Goal: Task Accomplishment & Management: Manage account settings

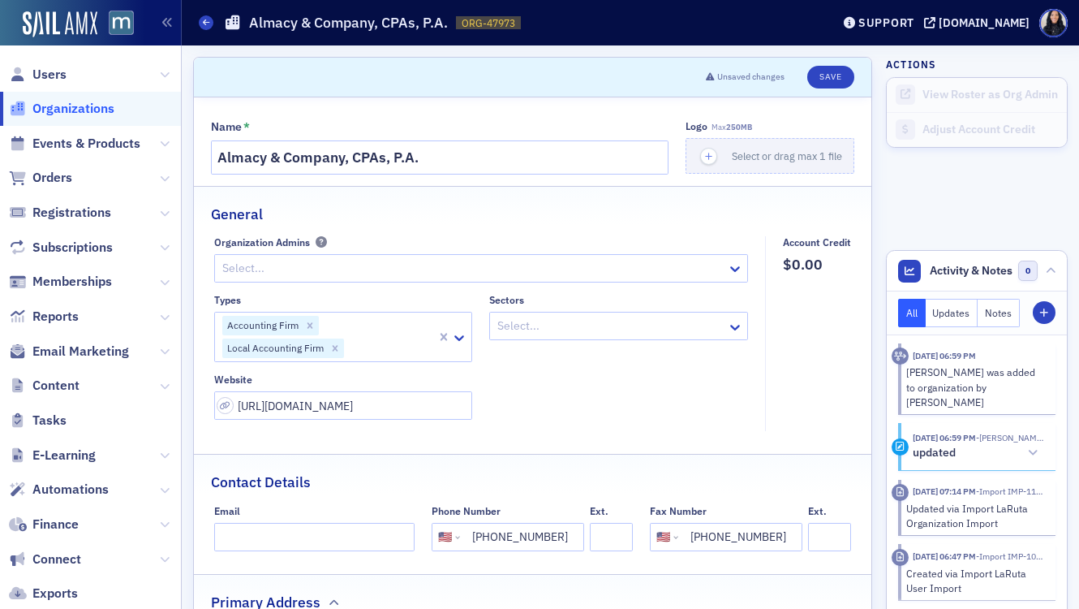
select select "US"
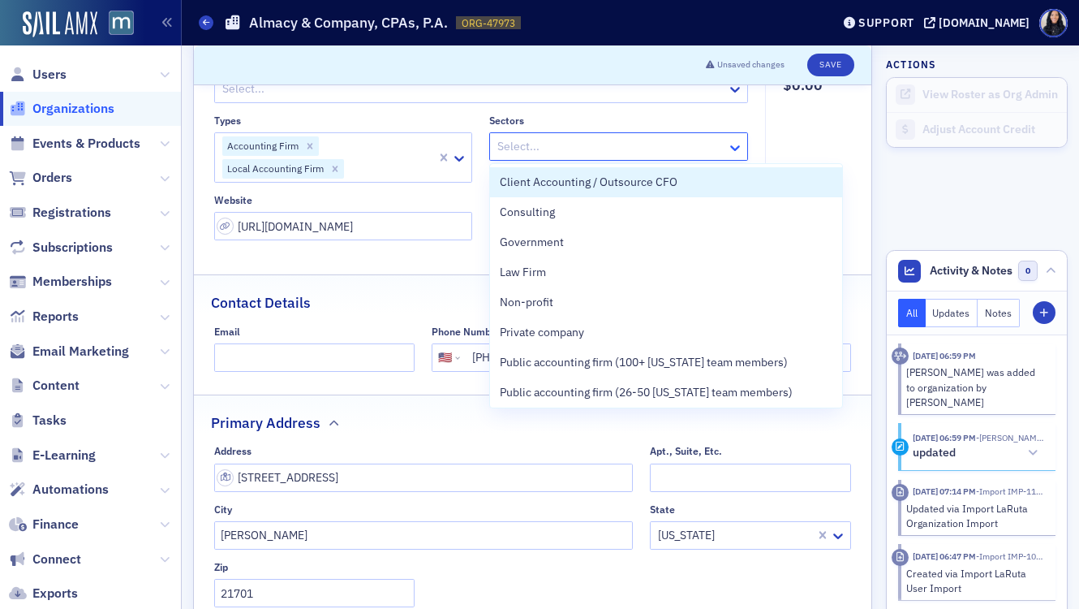
click at [738, 148] on icon at bounding box center [735, 148] width 16 height 16
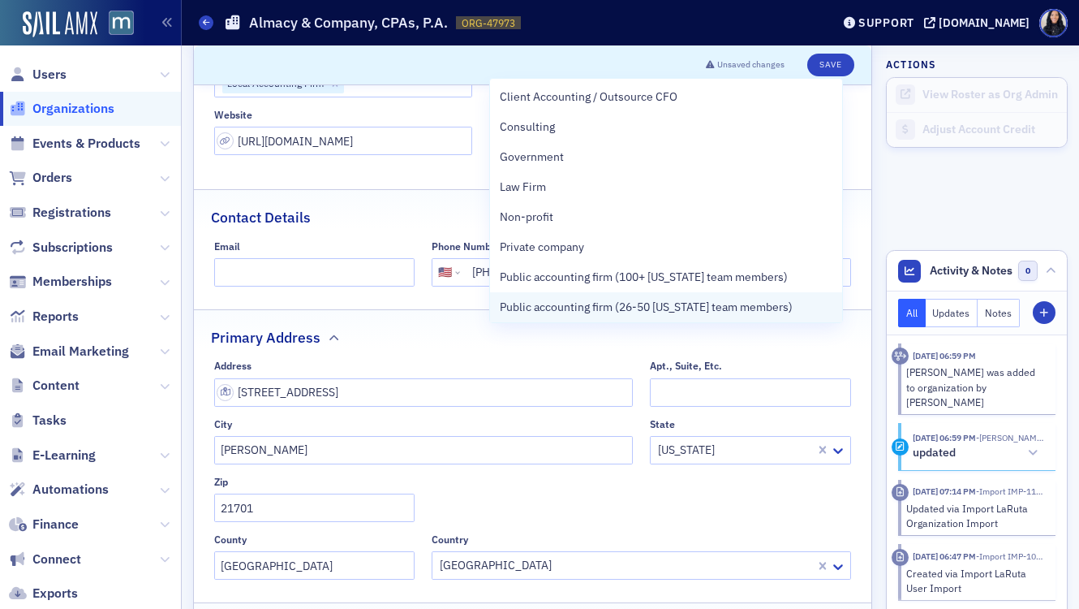
scroll to position [183, 0]
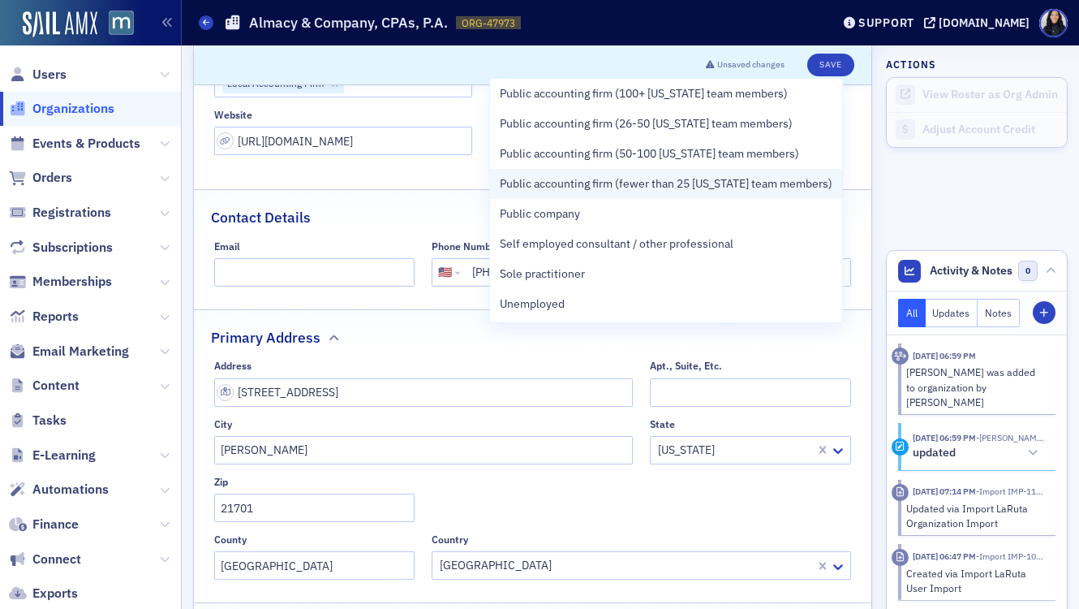
click at [676, 185] on span "Public accounting firm (fewer than 25 [US_STATE] team members)" at bounding box center [666, 183] width 333 height 17
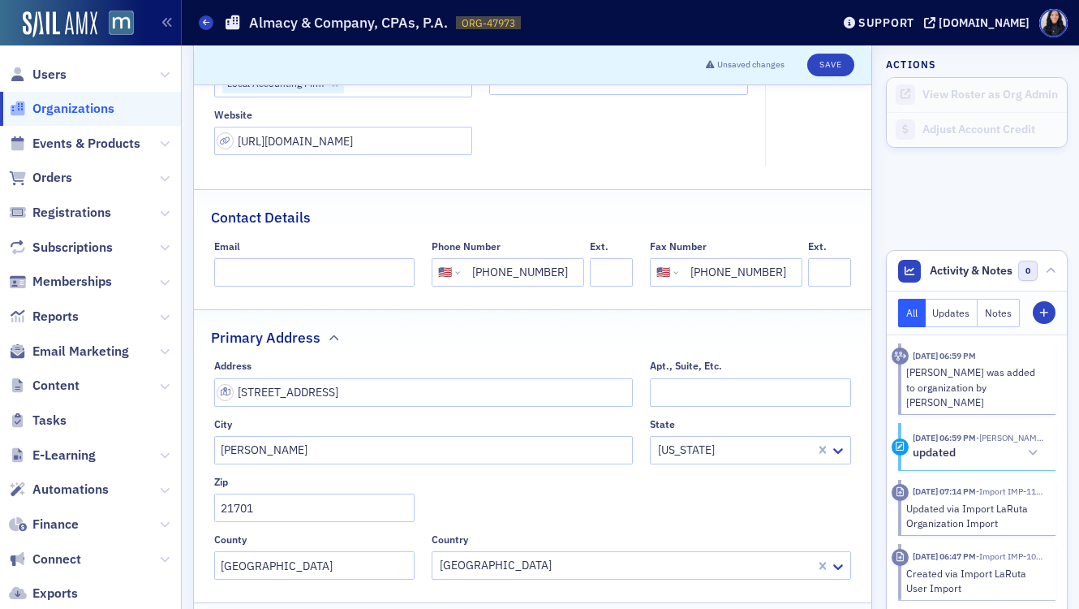
click at [611, 356] on fieldset "Primary Address Address 50 Citizen's Way ste 412 Apt., Suite, Etc. City Frederi…" at bounding box center [533, 450] width 678 height 282
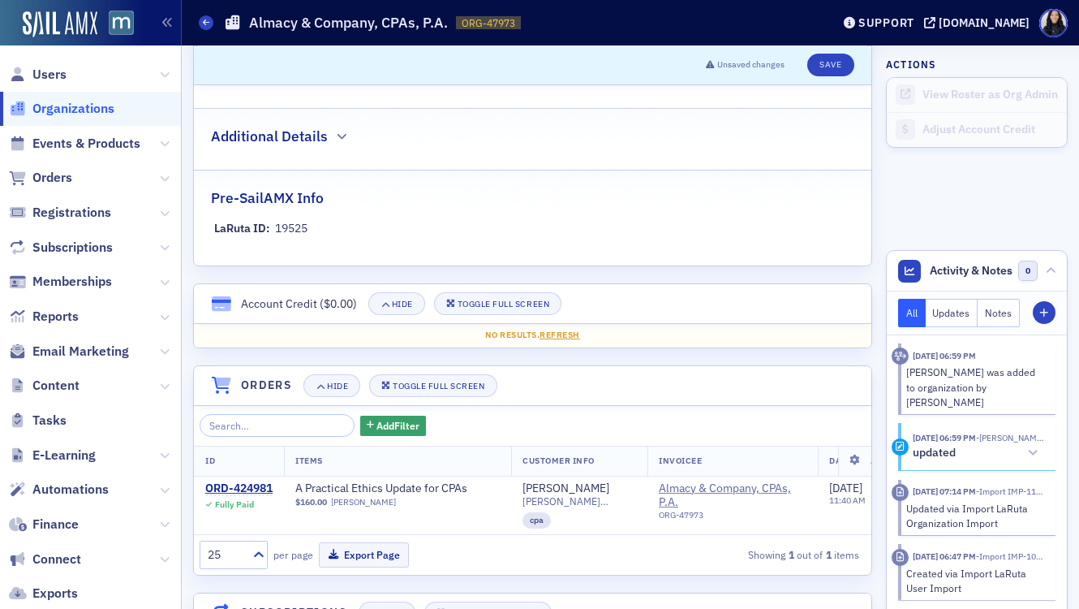
scroll to position [786, 0]
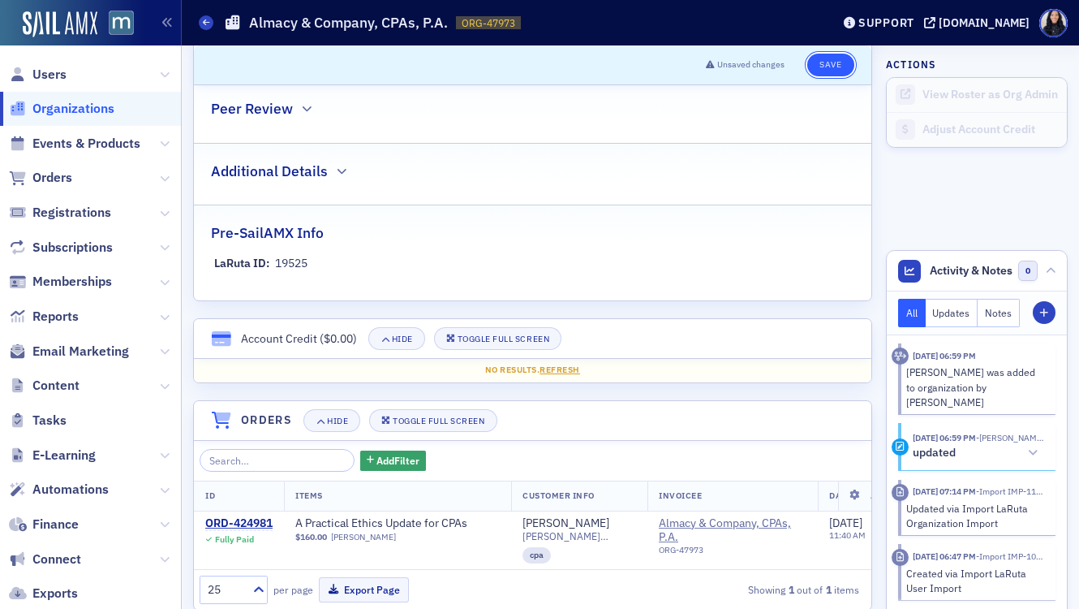
click at [823, 64] on button "Save" at bounding box center [831, 65] width 46 height 23
select select "US"
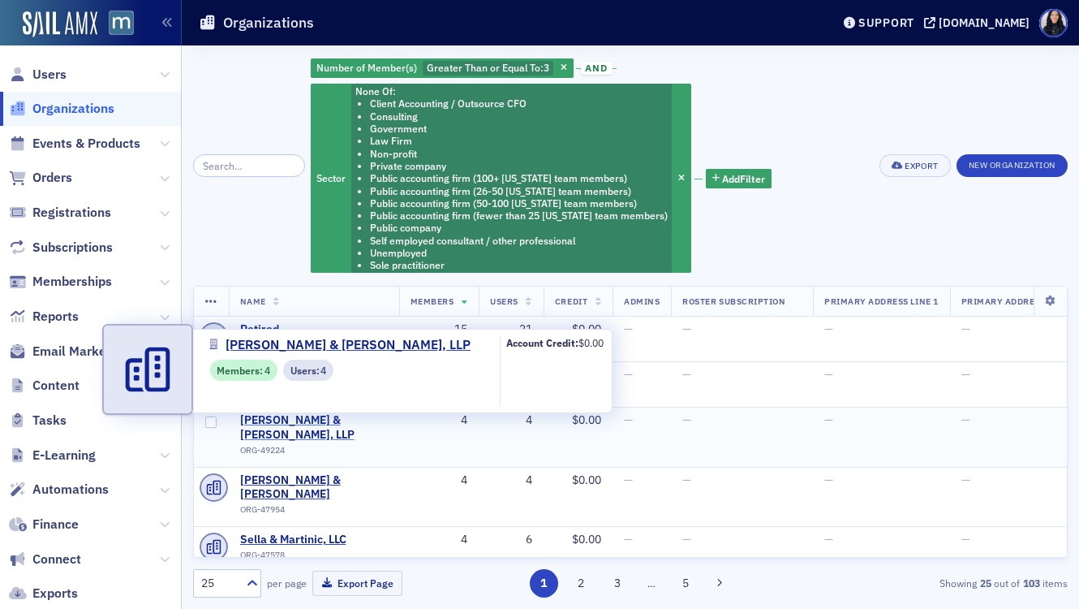
click at [324, 422] on span "[PERSON_NAME] & [PERSON_NAME], LLP" at bounding box center [314, 427] width 148 height 28
select select "US"
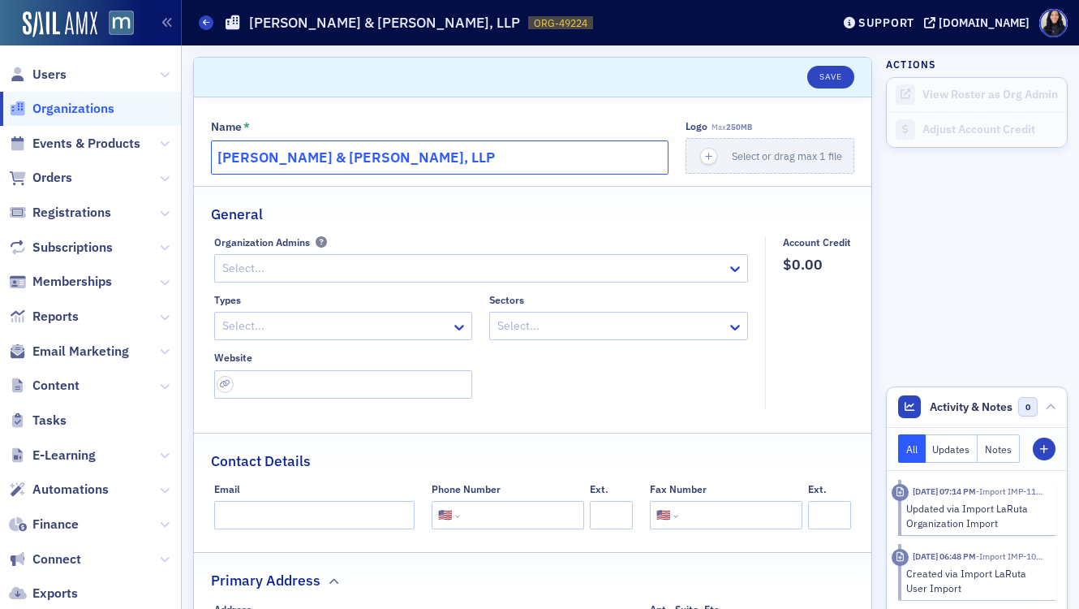
click at [463, 155] on input "[PERSON_NAME] & [PERSON_NAME], LLP" at bounding box center [440, 157] width 458 height 34
paste input "[URL][DOMAIN_NAME]"
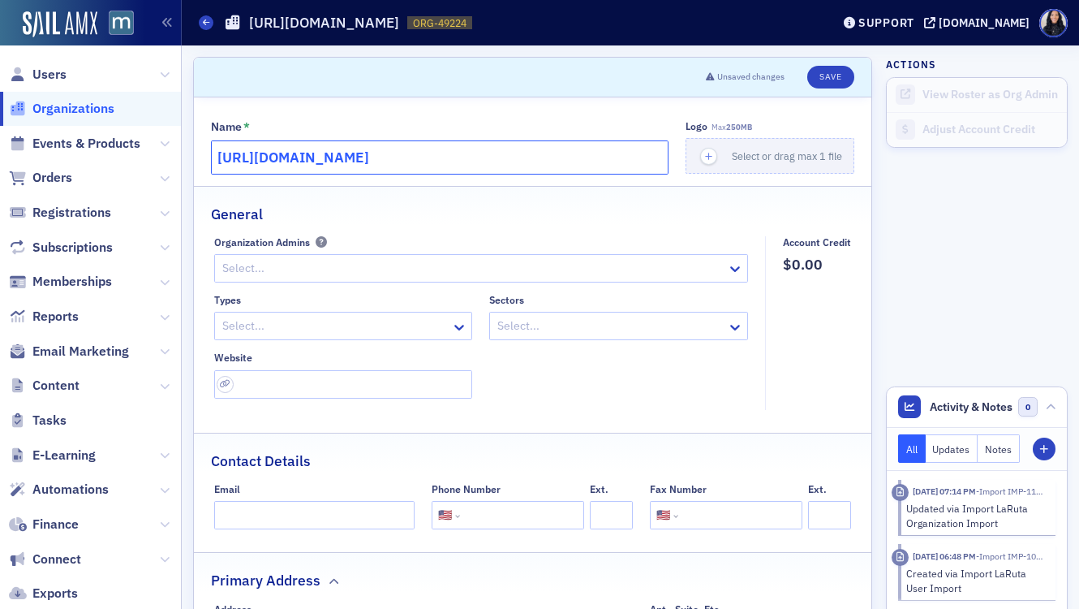
type input "[URL][DOMAIN_NAME]"
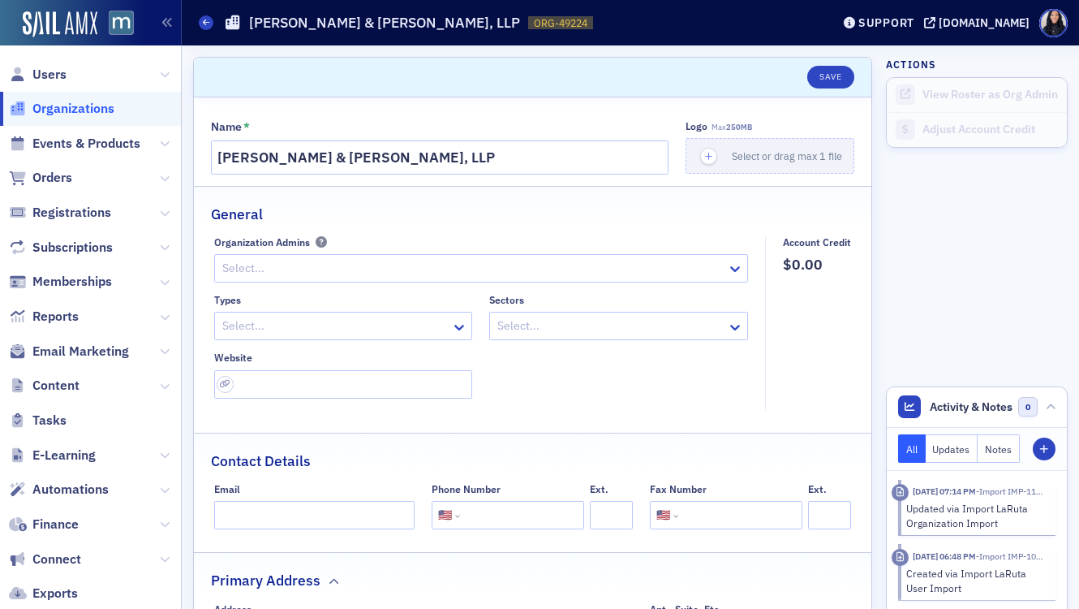
select select "US"
click at [410, 387] on input "url" at bounding box center [343, 384] width 259 height 28
paste input "[URL][DOMAIN_NAME]"
type input "[URL][DOMAIN_NAME]"
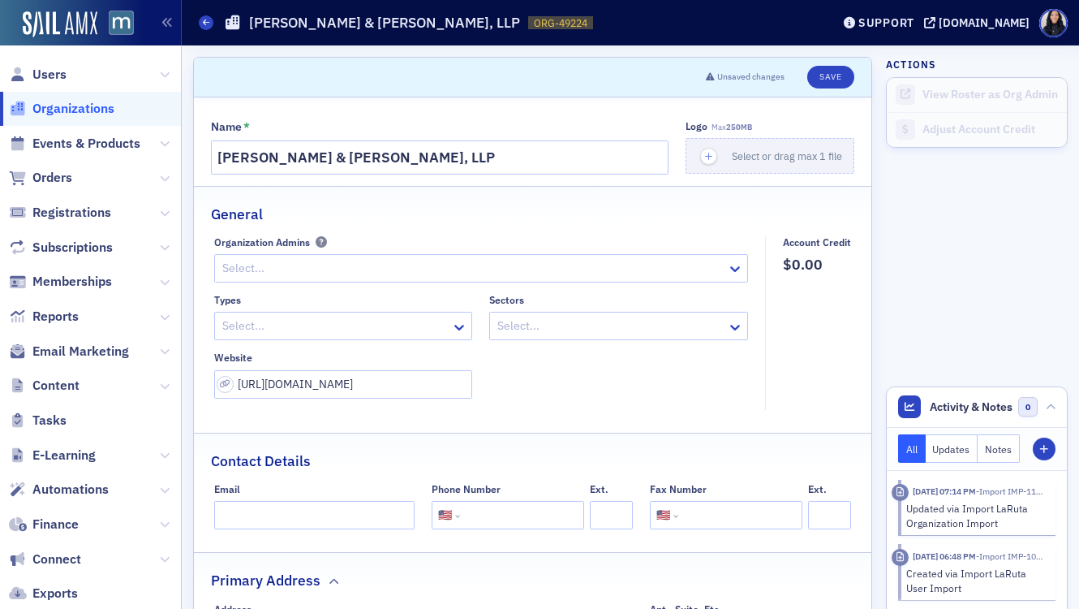
click at [557, 388] on div "Types Select... Sectors Select... Website https://thefamilyfinancialgroup.com/" at bounding box center [481, 346] width 535 height 105
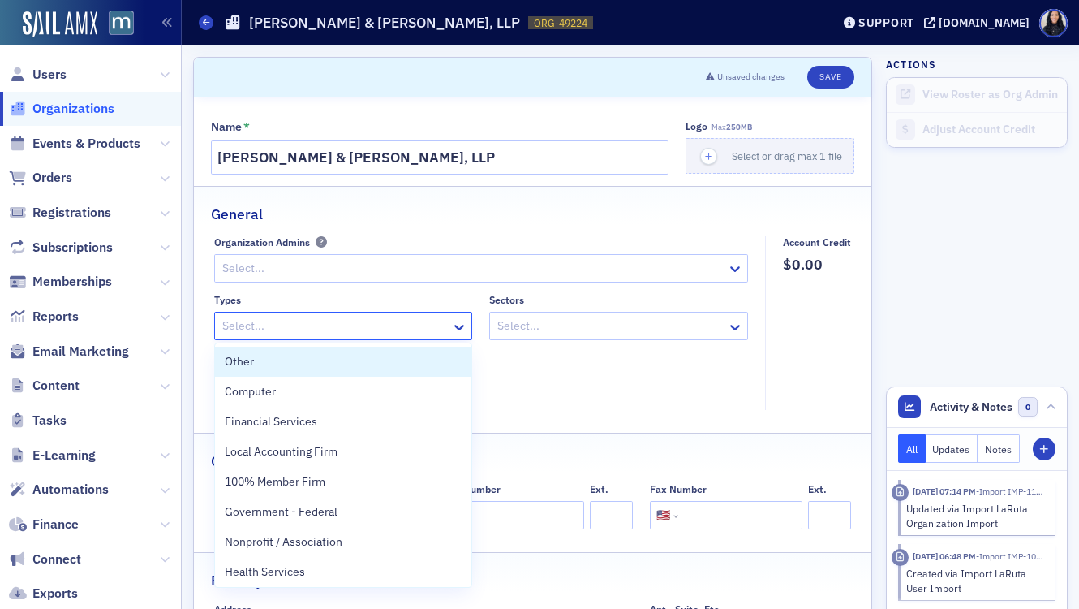
click at [428, 325] on div at bounding box center [336, 326] width 230 height 20
type input "account"
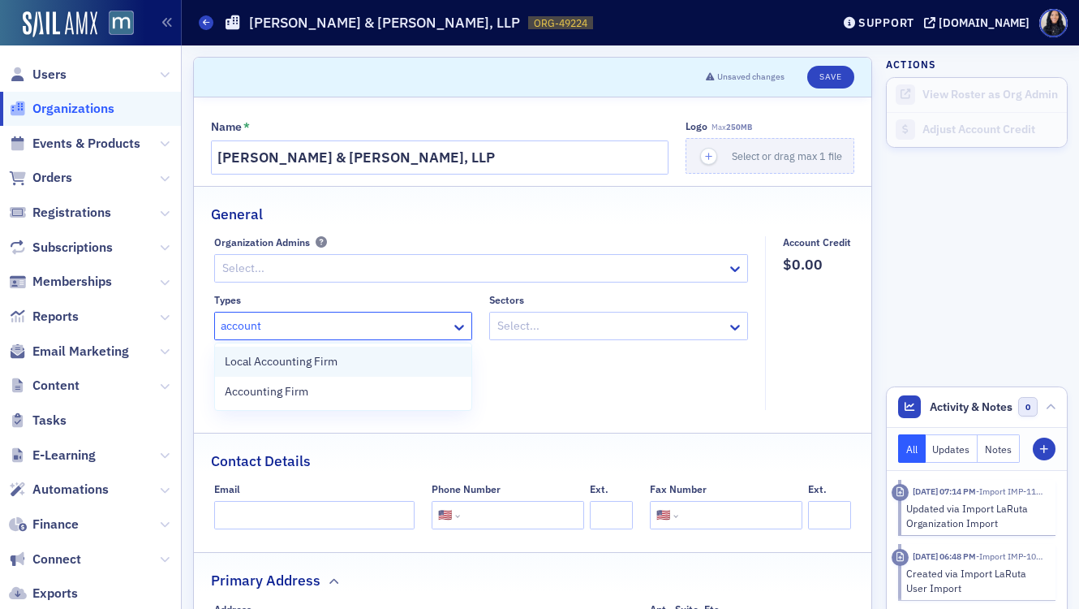
click at [334, 361] on span "Local Accounting Firm" at bounding box center [281, 361] width 113 height 17
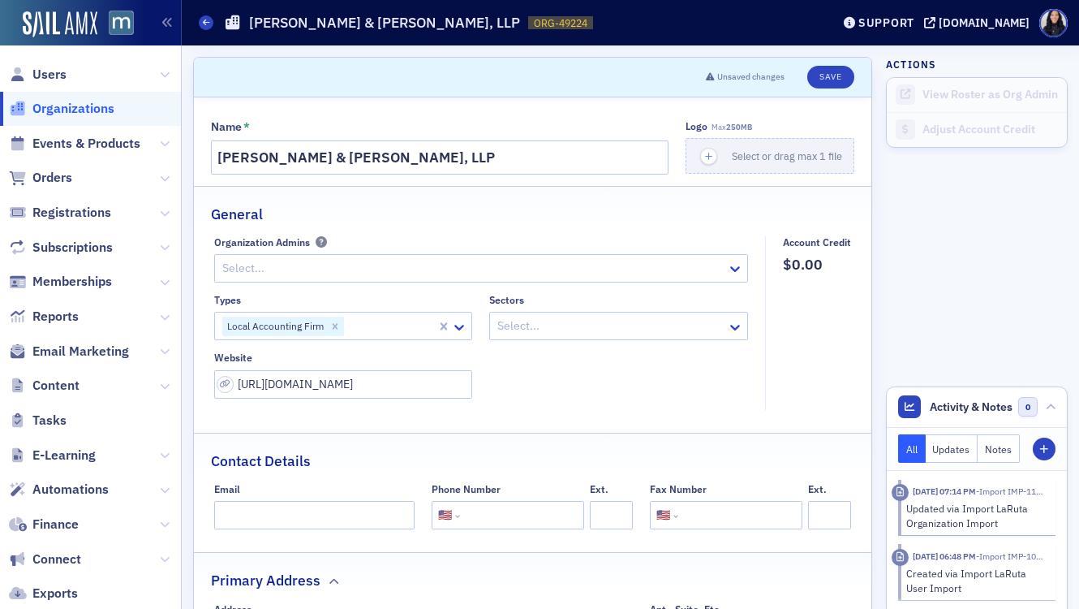
click at [623, 381] on div "Types Local Accounting Firm Sectors Select... Website https://thefamilyfinancia…" at bounding box center [481, 346] width 535 height 105
click at [739, 328] on icon at bounding box center [735, 327] width 16 height 16
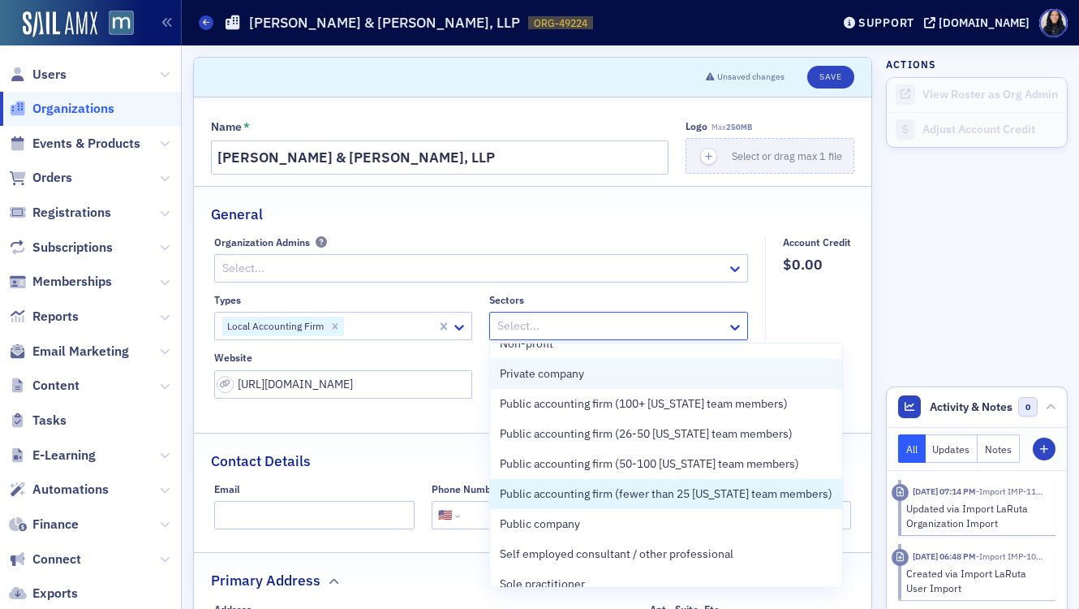
scroll to position [143, 0]
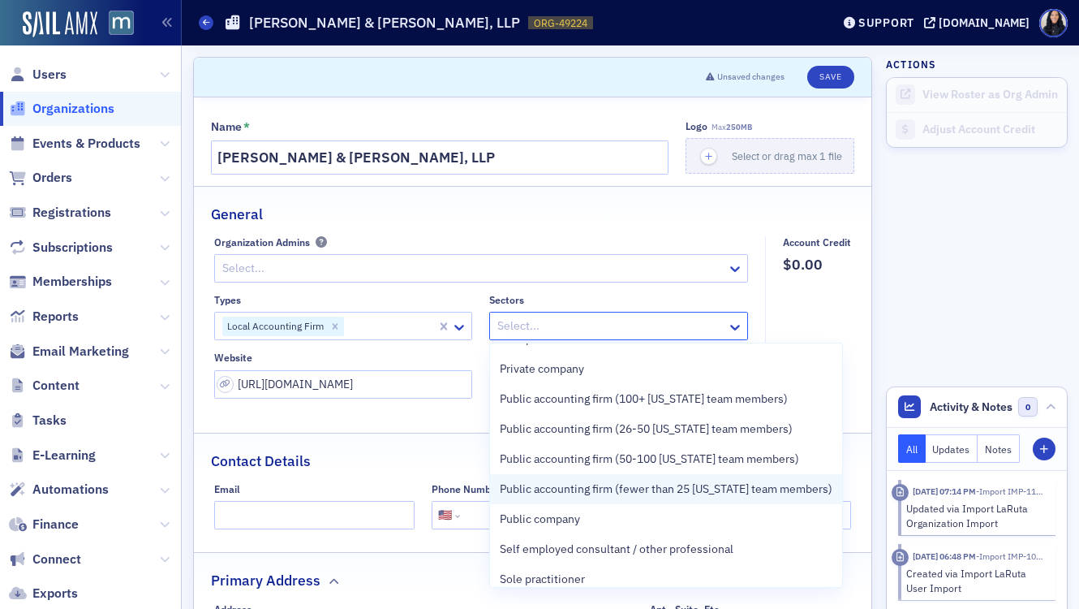
click at [619, 492] on span "Public accounting firm (fewer than 25 [US_STATE] team members)" at bounding box center [666, 488] width 333 height 17
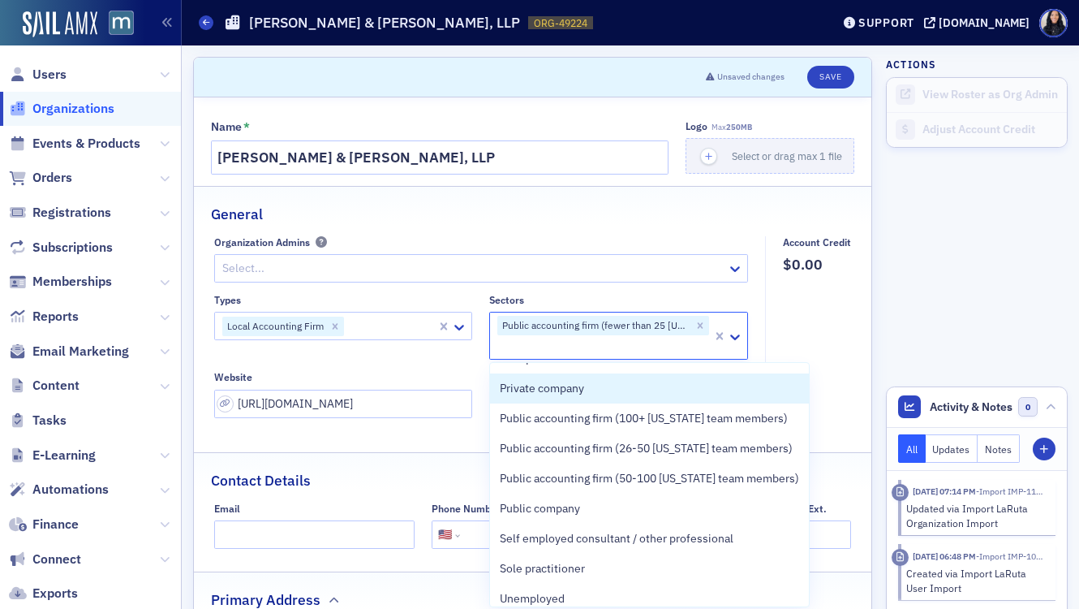
click at [820, 360] on fieldset "Account Credit $0.00" at bounding box center [812, 332] width 95 height 193
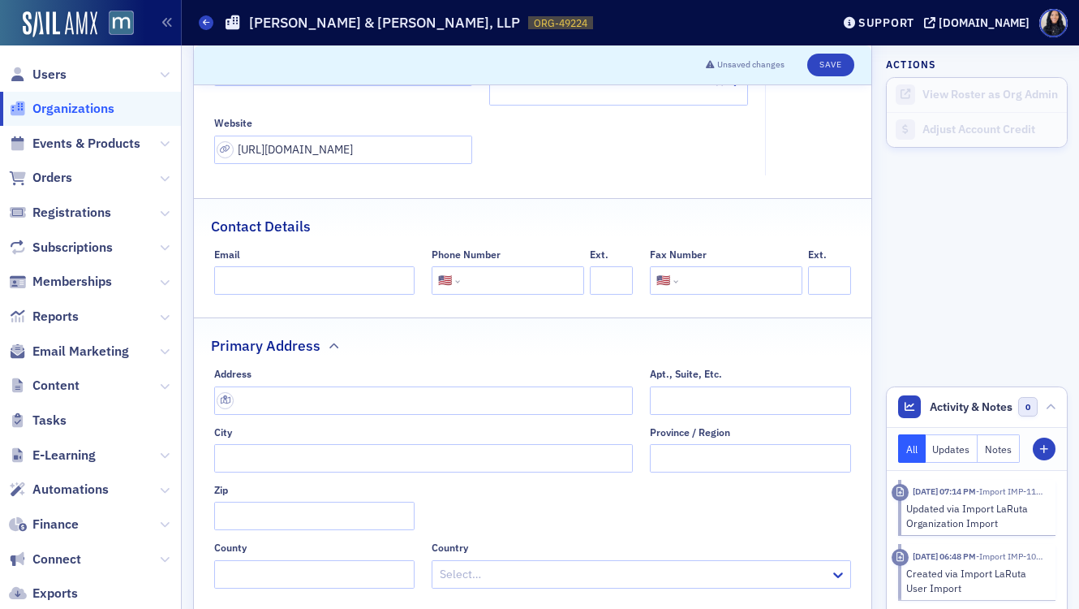
scroll to position [257, 0]
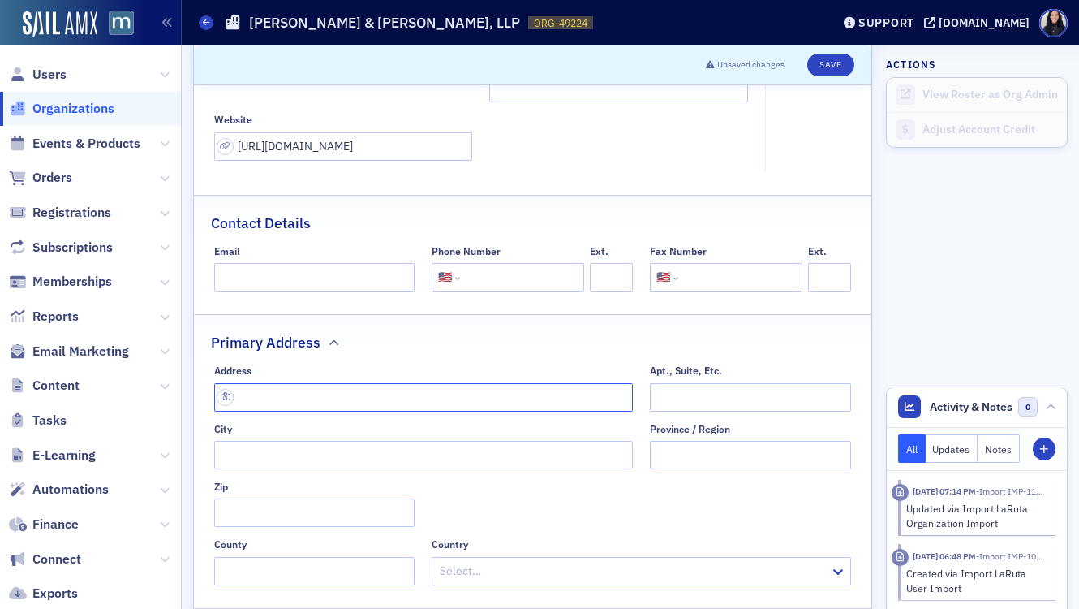
click at [304, 398] on input "text" at bounding box center [424, 397] width 420 height 28
paste input "106 Old Court Rd Ste 202, Pikesville, Maryland, 21208"
type input "106 Old Court Rd ste 202"
type input "Pikesville"
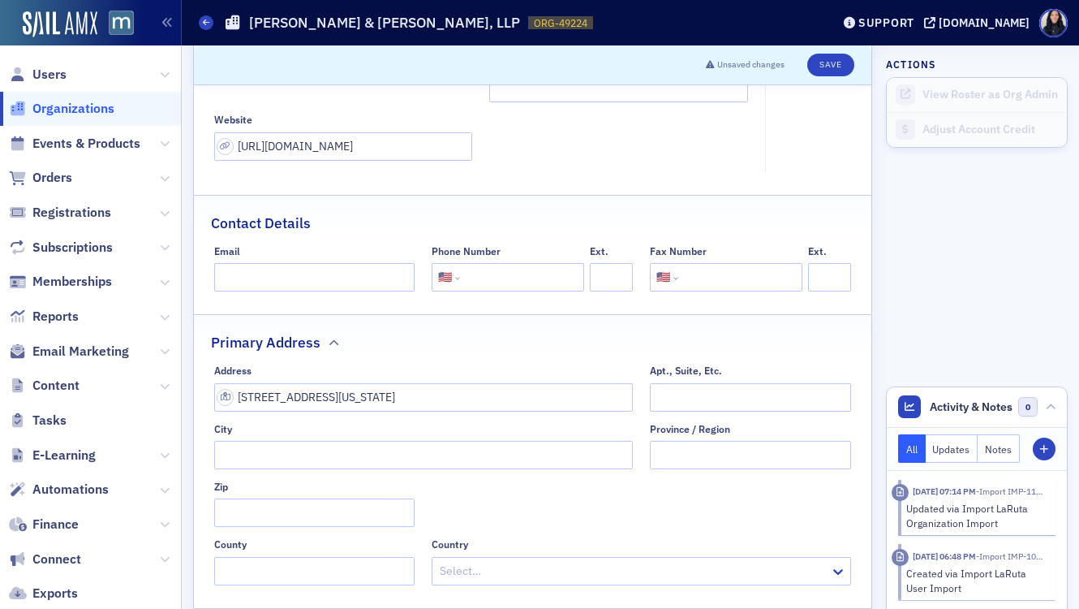
type input "21208-4038"
type input "Baltimore County"
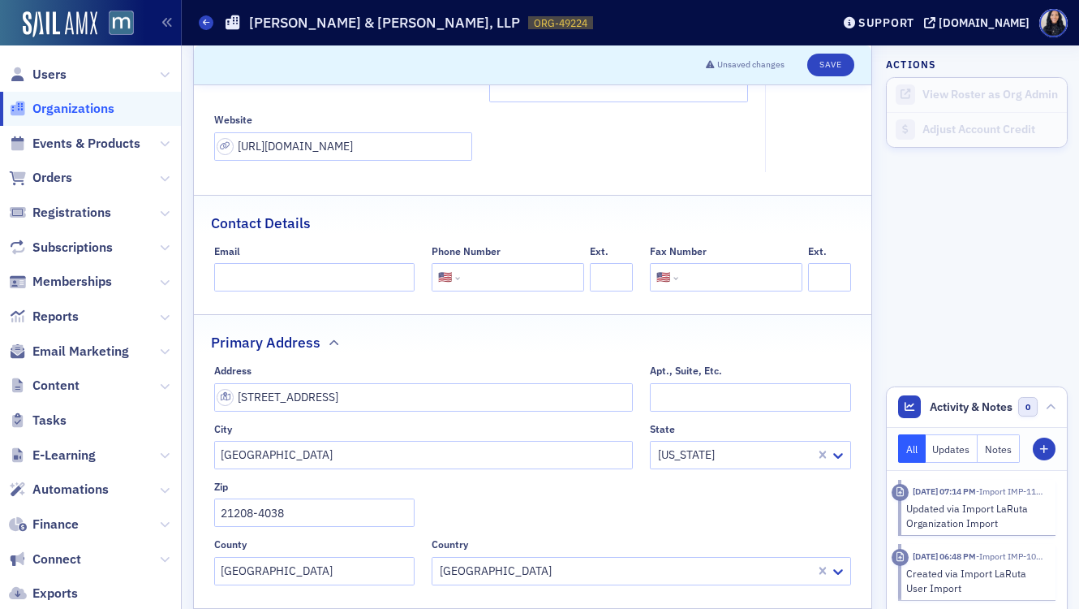
click at [532, 283] on input "tel" at bounding box center [520, 277] width 114 height 28
paste input "[PHONE_NUMBER]"
type input "[PHONE_NUMBER]"
click at [257, 151] on input "[URL][DOMAIN_NAME]" at bounding box center [343, 146] width 259 height 28
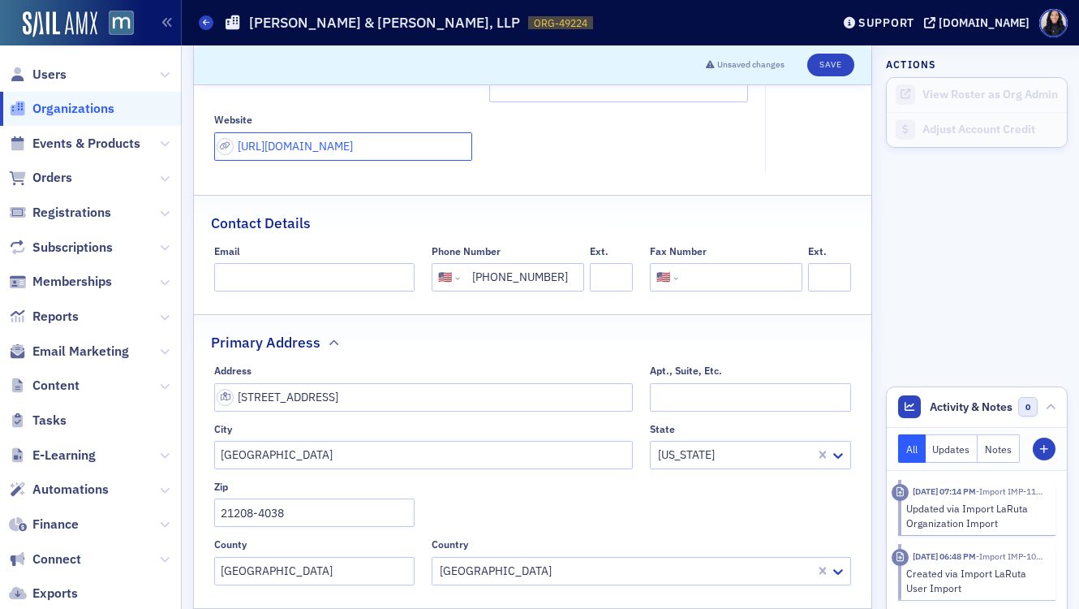
click at [257, 151] on input "[URL][DOMAIN_NAME]" at bounding box center [343, 146] width 259 height 28
paste input "www.cooperlehmann.com"
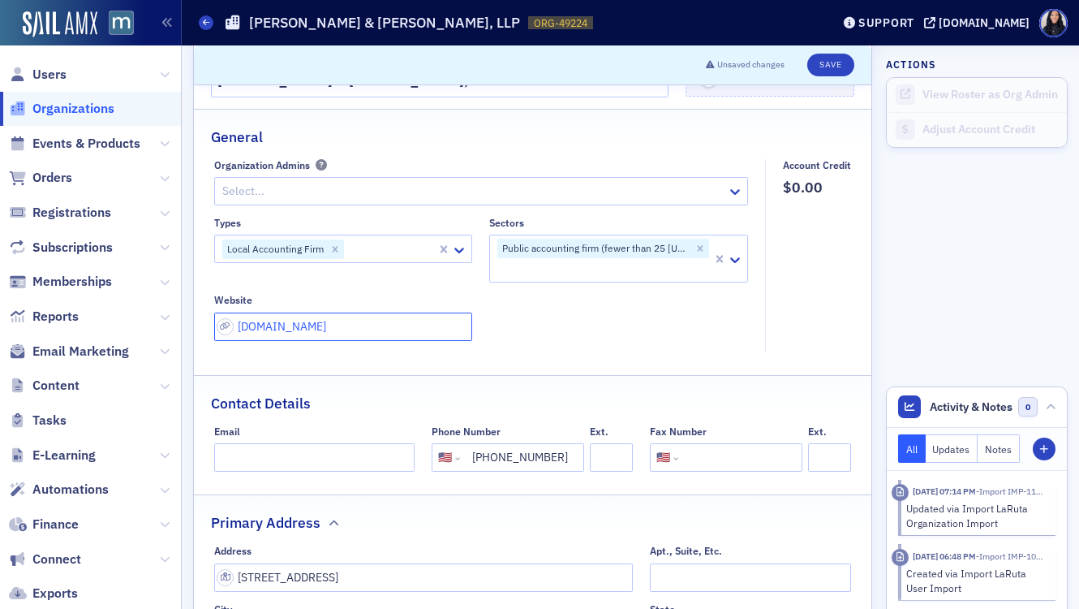
scroll to position [41, 0]
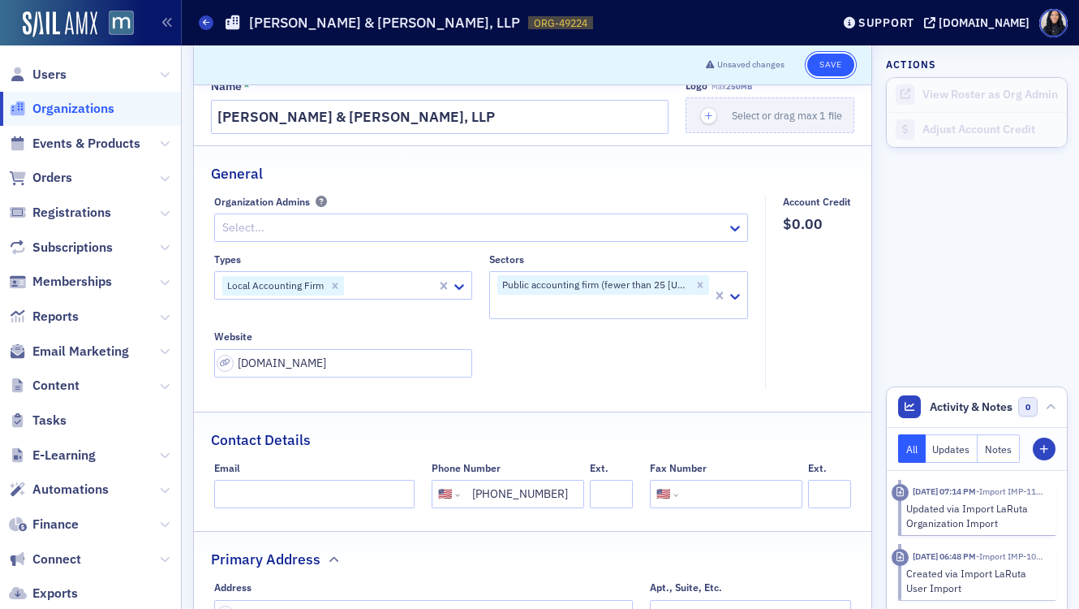
click at [822, 67] on button "Save" at bounding box center [831, 65] width 46 height 23
click at [380, 366] on input "www.cooperlehmann.com" at bounding box center [343, 363] width 259 height 28
paste input "[URL][DOMAIN_NAME]"
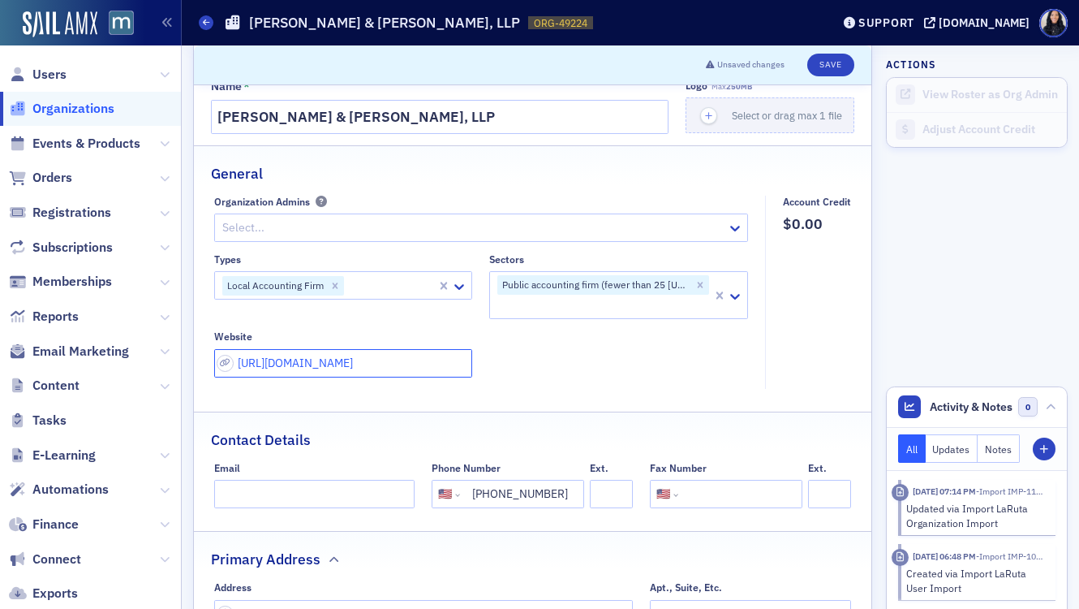
type input "[URL][DOMAIN_NAME]"
click at [715, 176] on div "General" at bounding box center [533, 165] width 644 height 38
click at [827, 66] on button "Save" at bounding box center [831, 65] width 46 height 23
select select "US"
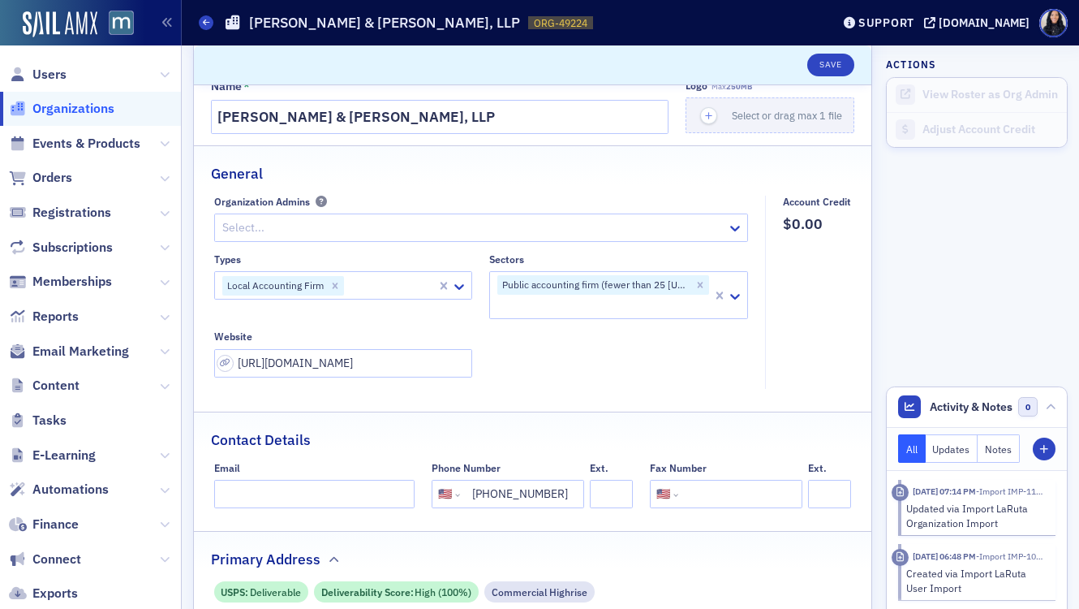
click at [502, 345] on div "Types Local Accounting Firm Sectors Public accounting firm (fewer than 25 Maryl…" at bounding box center [481, 314] width 535 height 123
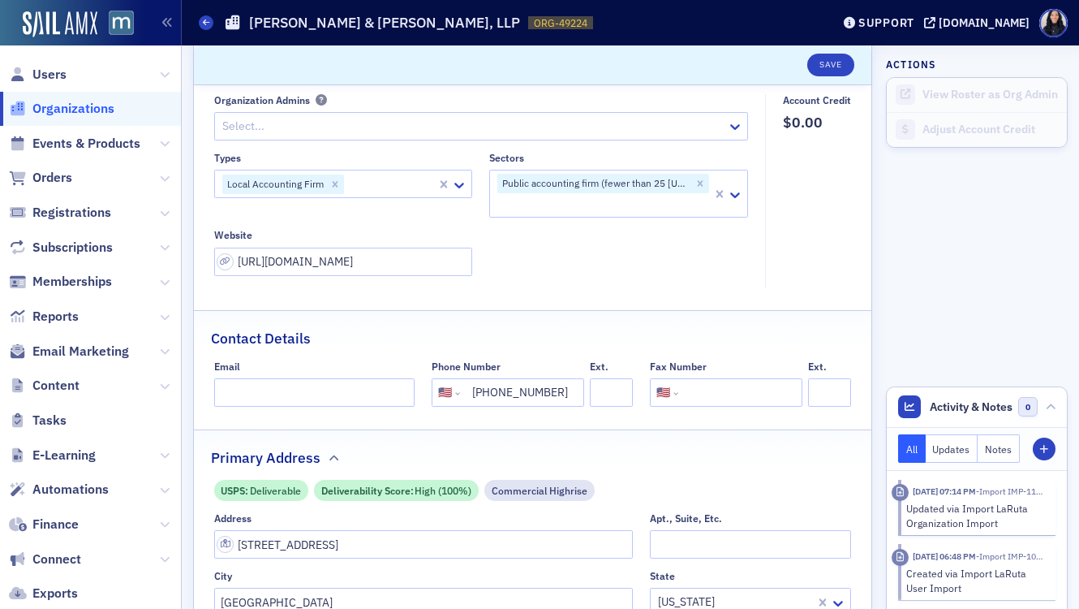
scroll to position [67, 0]
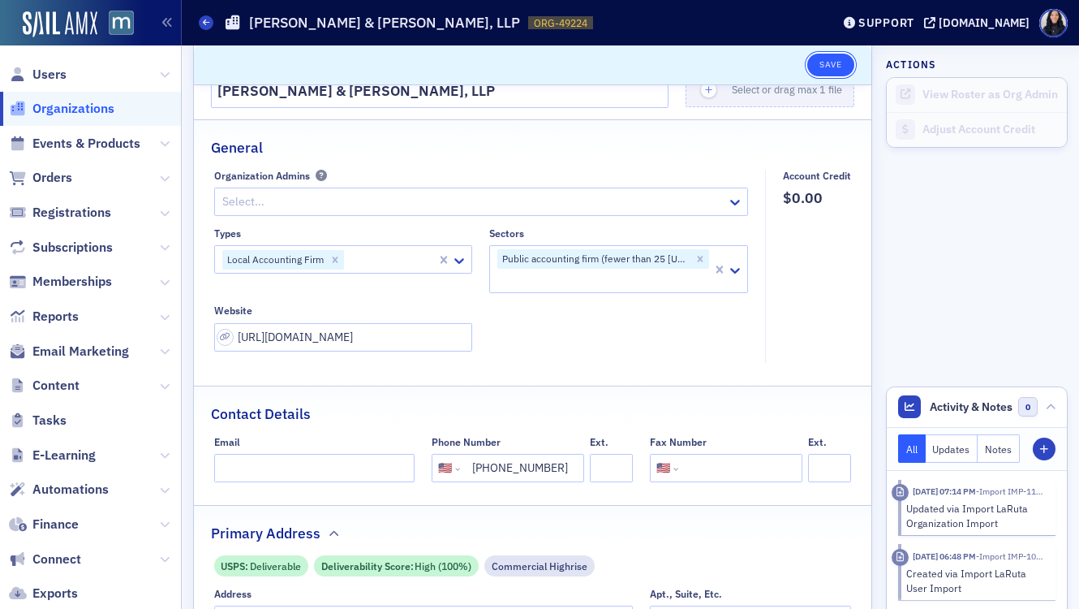
click at [829, 64] on button "Save" at bounding box center [831, 65] width 46 height 23
select select "US"
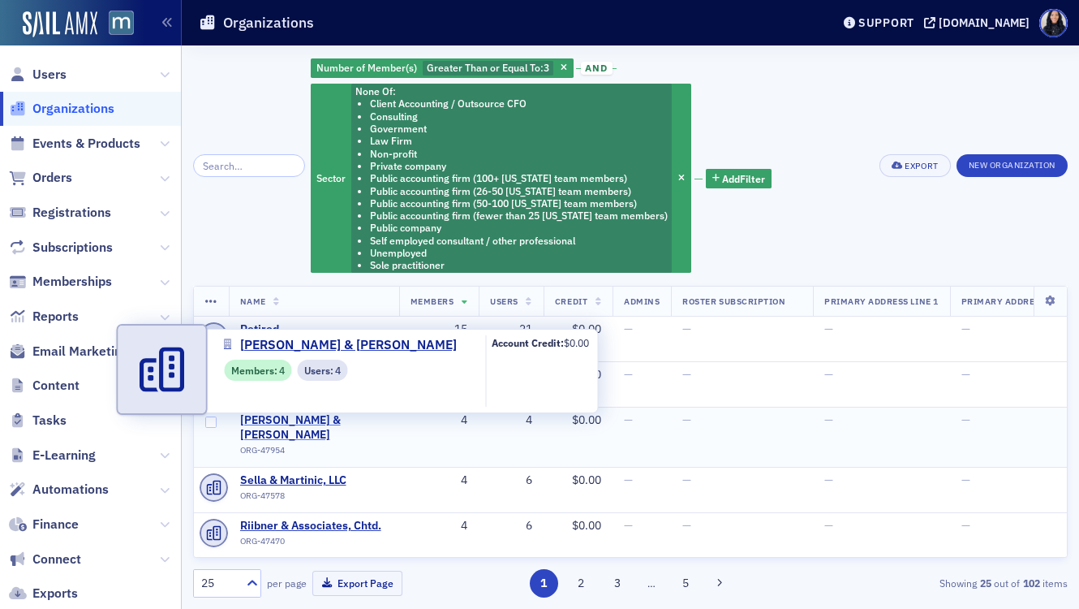
click at [317, 420] on span "[PERSON_NAME] & [PERSON_NAME]" at bounding box center [314, 427] width 148 height 28
select select "US"
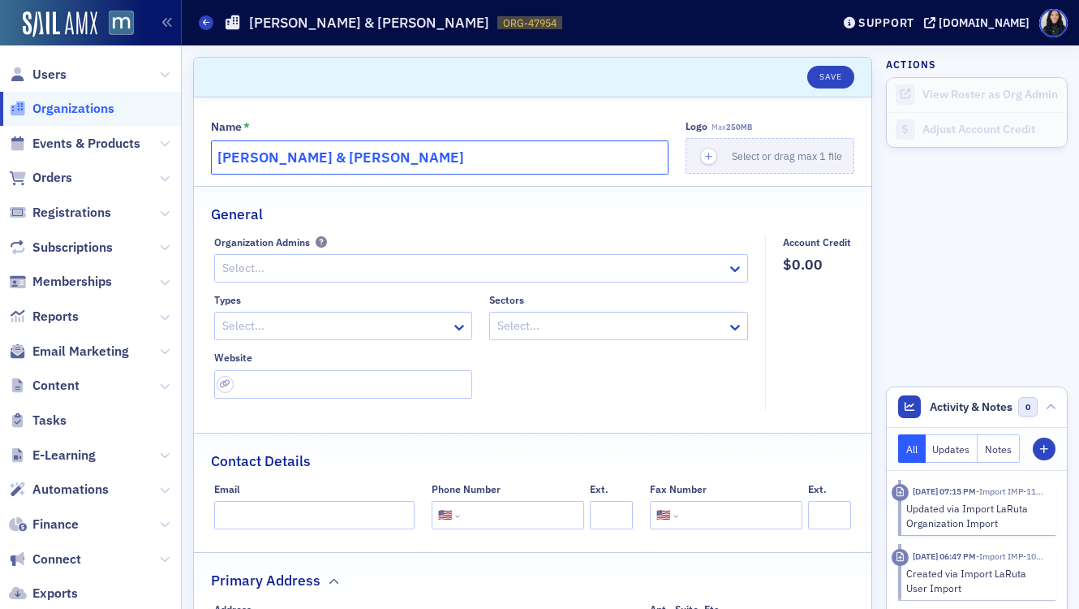
click at [466, 157] on input "Kupstas & Kupstas" at bounding box center [440, 157] width 458 height 34
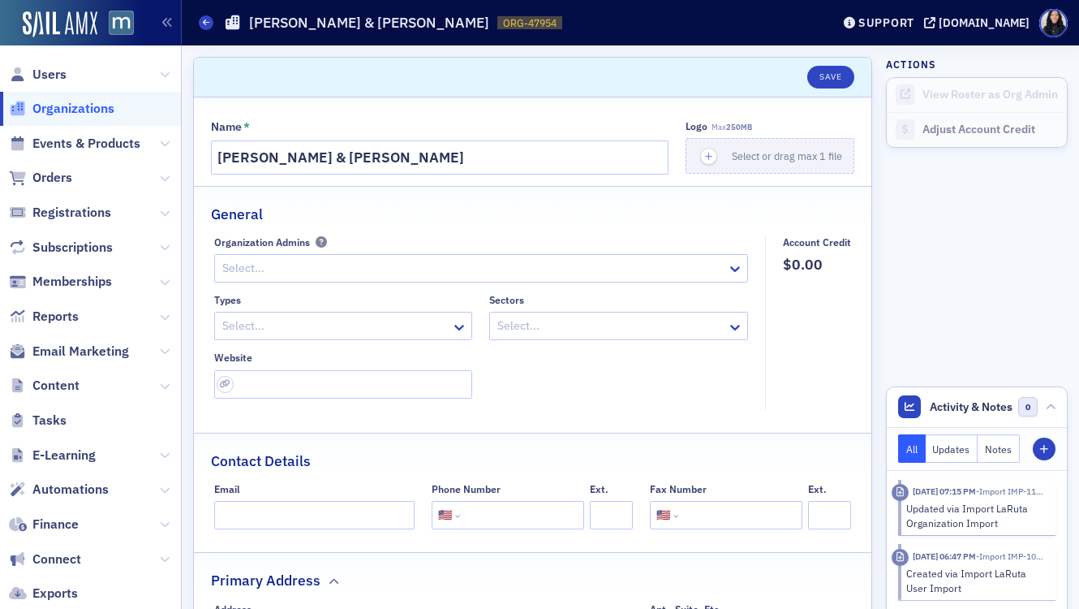
scroll to position [186, 0]
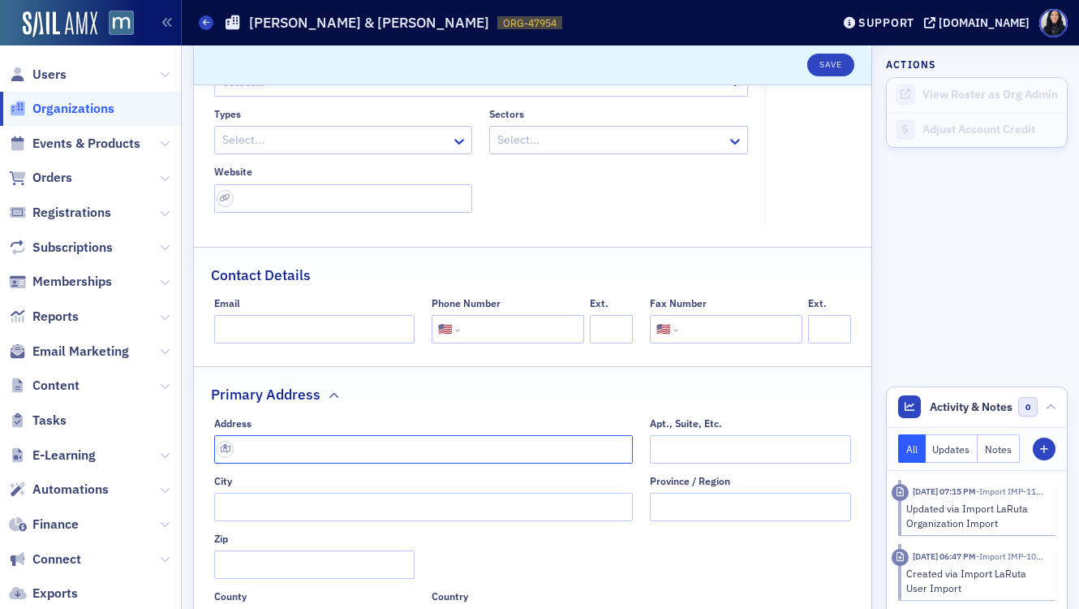
click at [320, 441] on input "text" at bounding box center [424, 449] width 420 height 28
paste input "1833 Forest Dr F, Annapolis, MD 21401"
type input "1833 Forest Dr f"
type input "Annapolis"
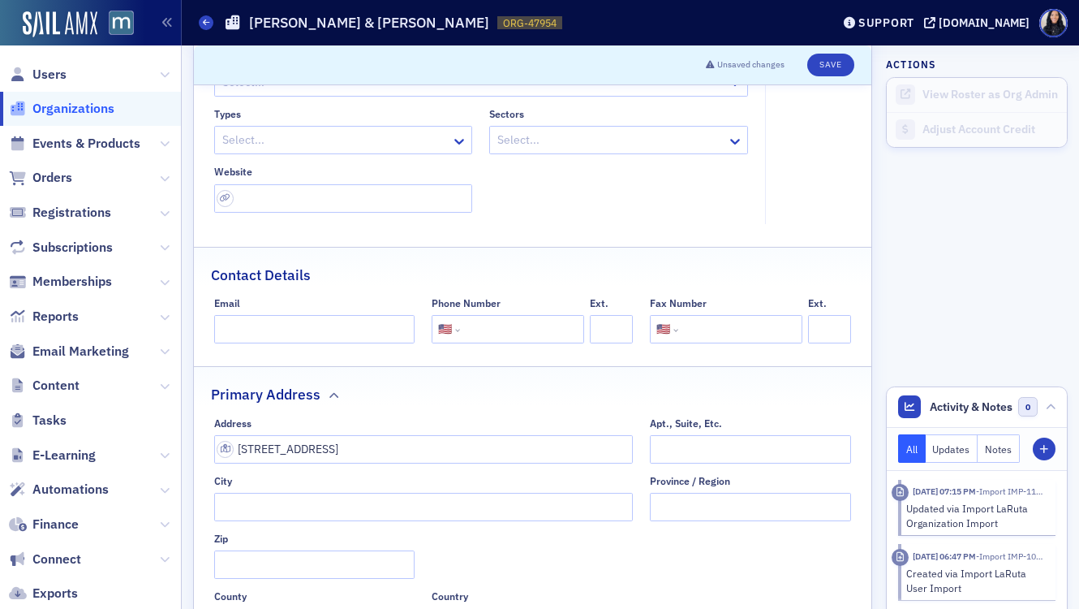
type input "21401"
type input "Anne Arundel County"
click at [493, 330] on input "tel" at bounding box center [520, 329] width 114 height 28
paste input "(410) 268-5808"
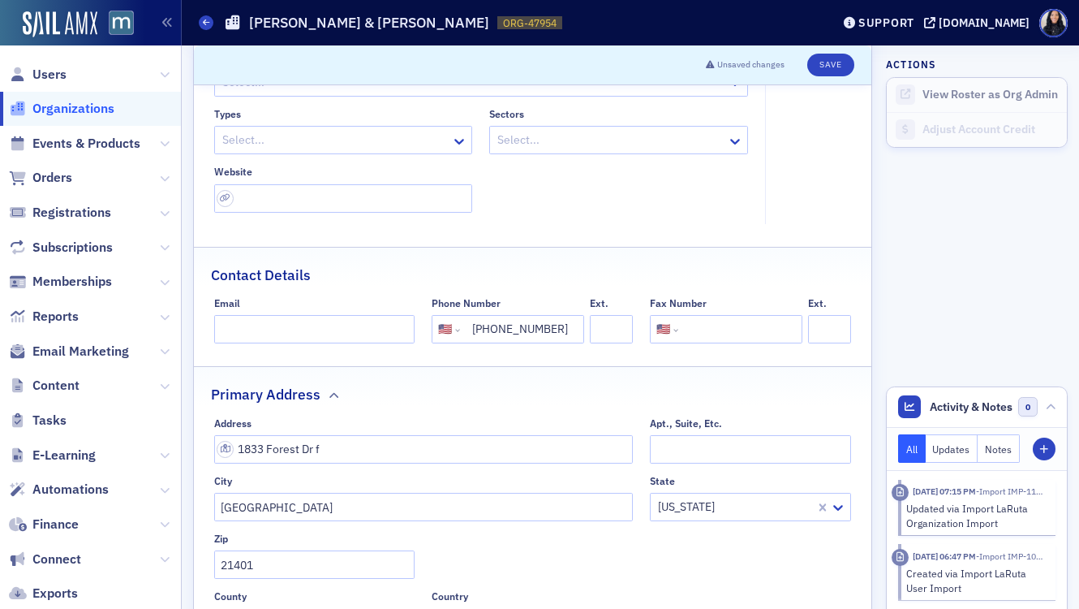
type input "(410) 268-5808"
click at [382, 200] on input "url" at bounding box center [343, 198] width 259 height 28
paste input "https://www.kupstascpa.com/"
type input "https://www.kupstascpa.com/"
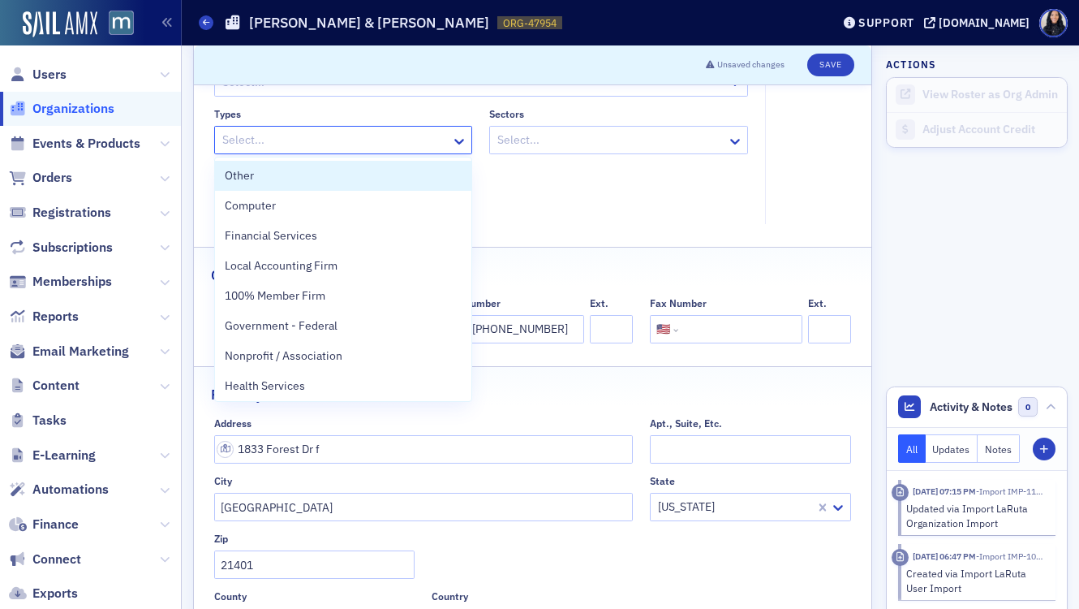
click at [416, 135] on div at bounding box center [336, 140] width 230 height 20
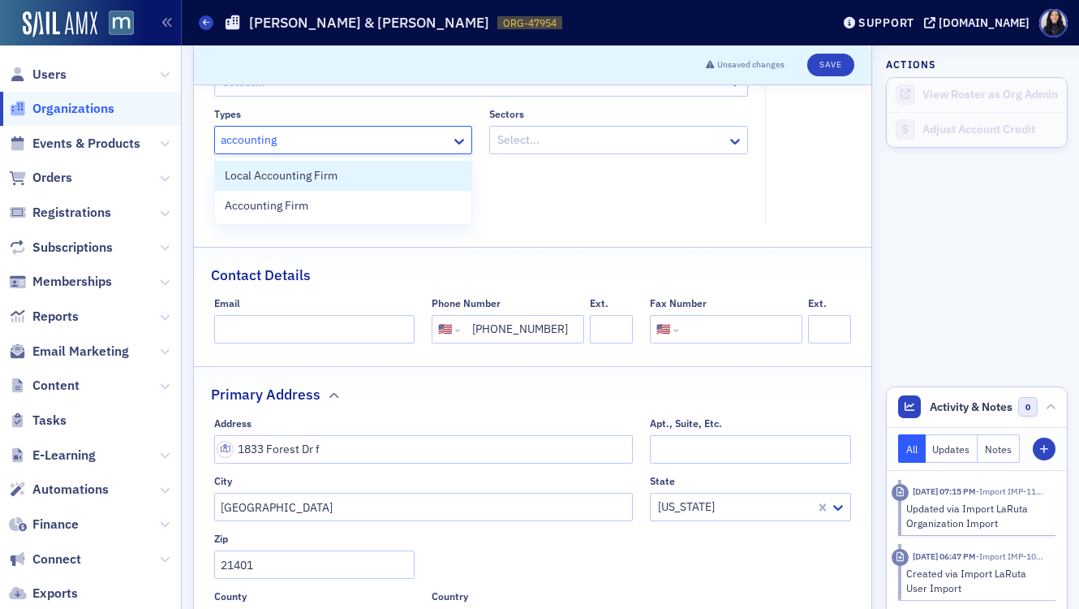
type input "accounting"
click at [266, 438] on input "1833 Forest Dr f" at bounding box center [424, 449] width 420 height 28
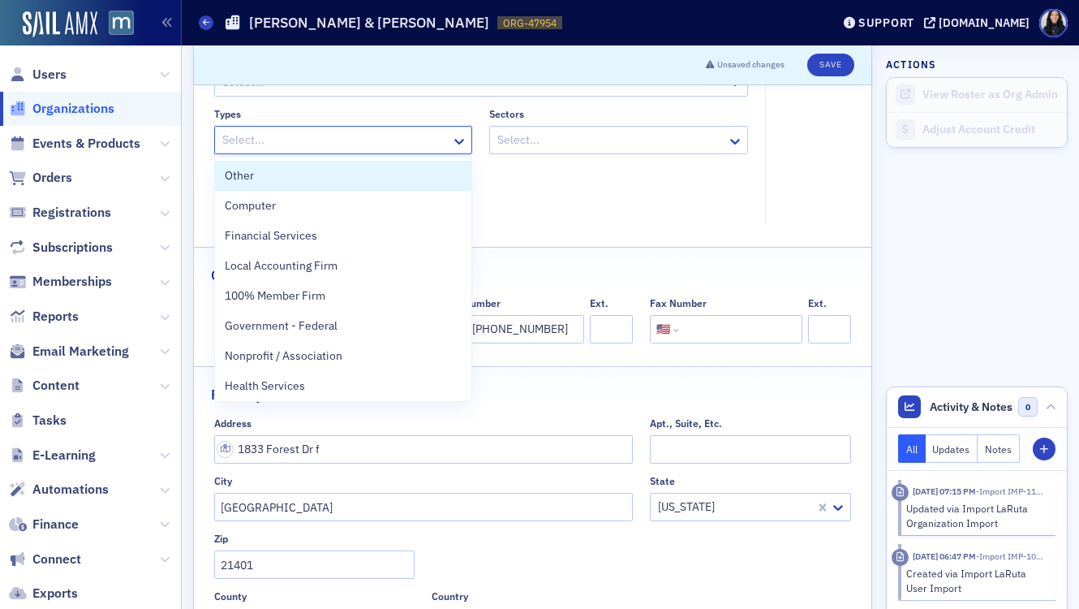
click at [340, 137] on div at bounding box center [336, 140] width 230 height 20
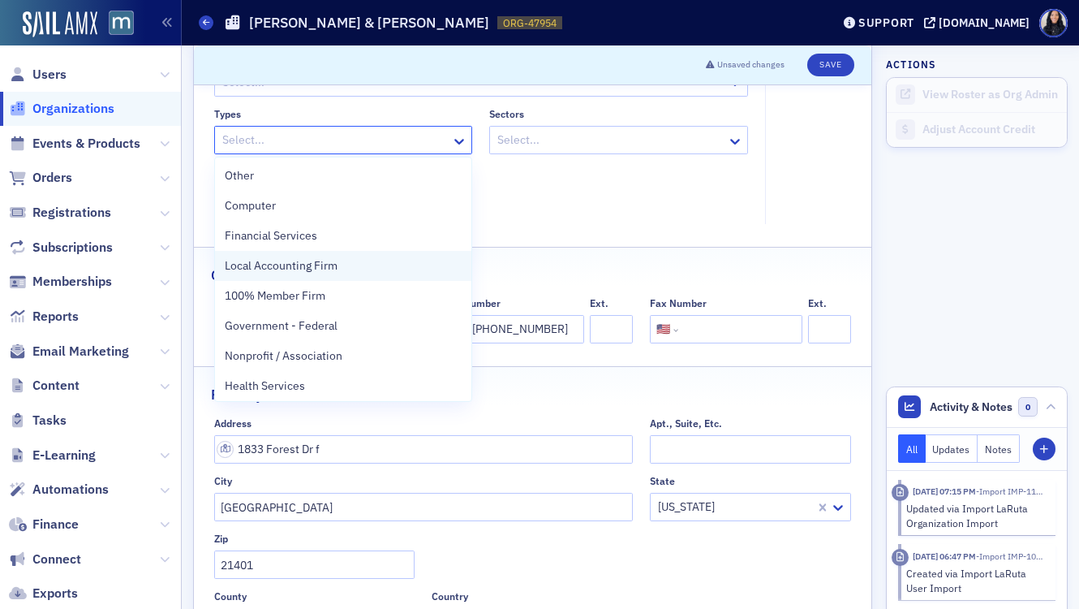
click at [281, 264] on span "Local Accounting Firm" at bounding box center [281, 265] width 113 height 17
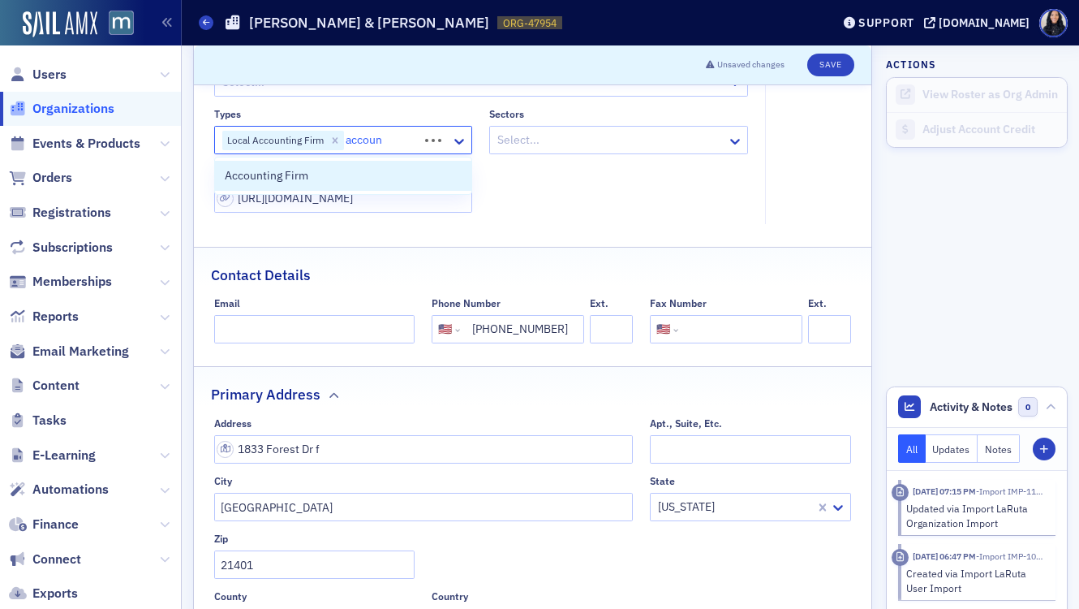
type input "account"
click at [299, 180] on span "Accounting Firm" at bounding box center [267, 175] width 84 height 17
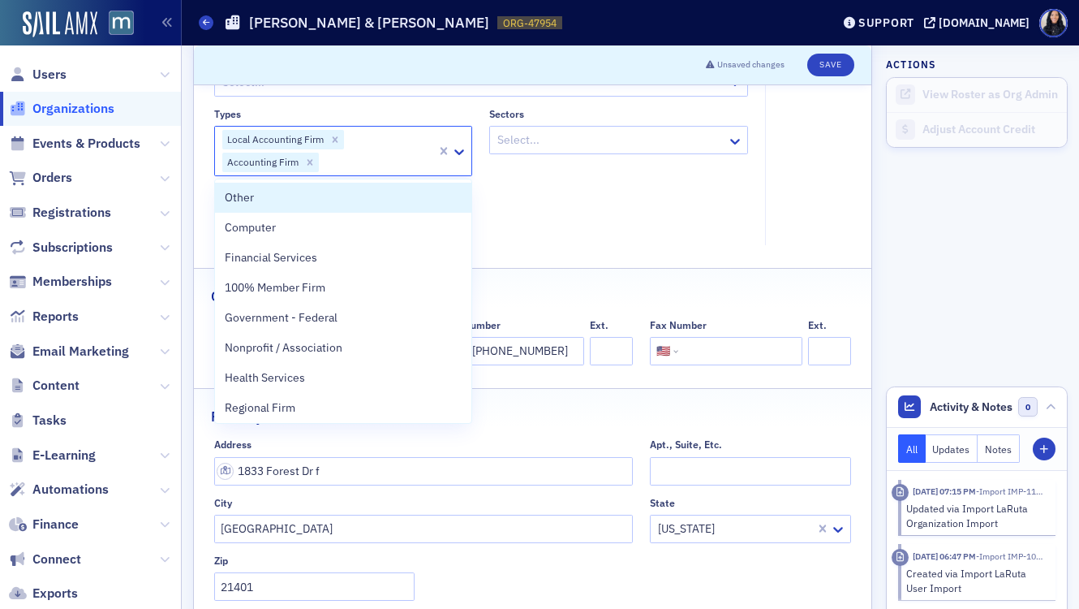
click at [548, 204] on div "Types option Accounting Firm, selected. Other, 1 of 34. 34 results available. U…" at bounding box center [481, 171] width 535 height 126
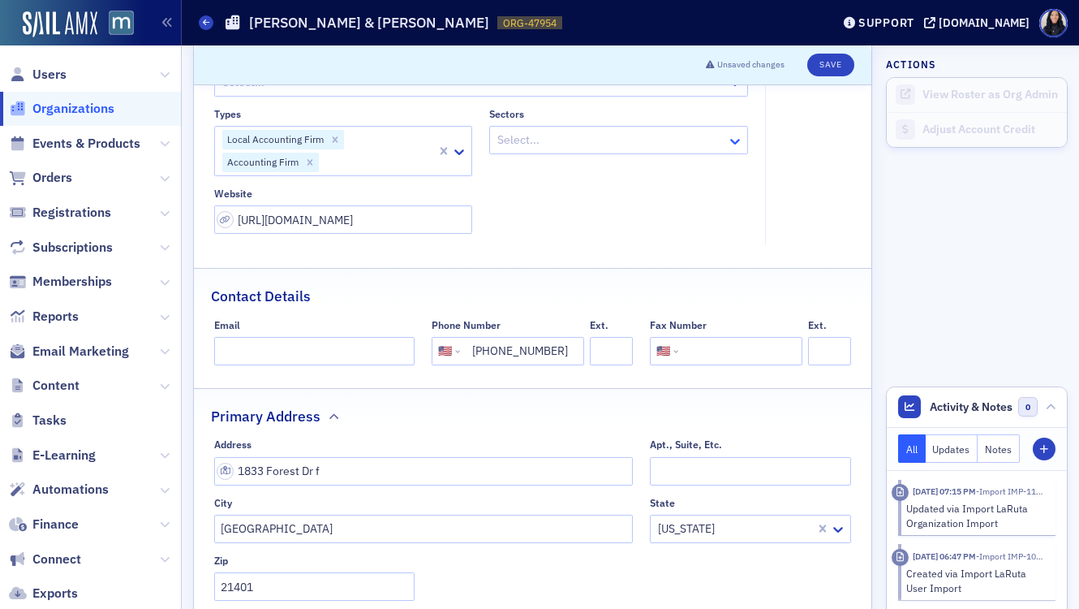
click at [734, 141] on icon at bounding box center [735, 142] width 10 height 6
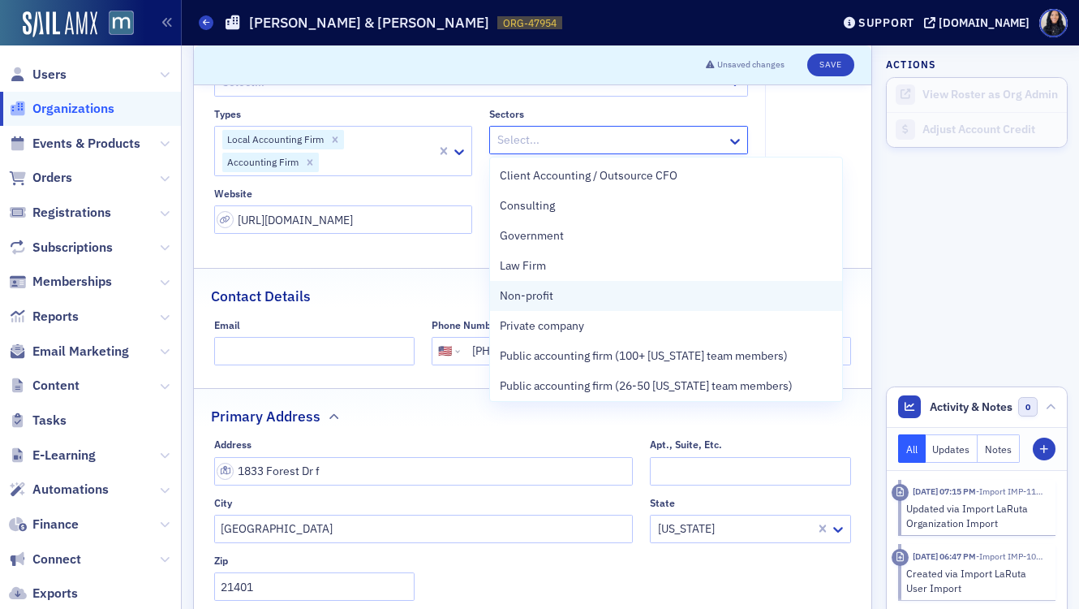
scroll to position [111, 0]
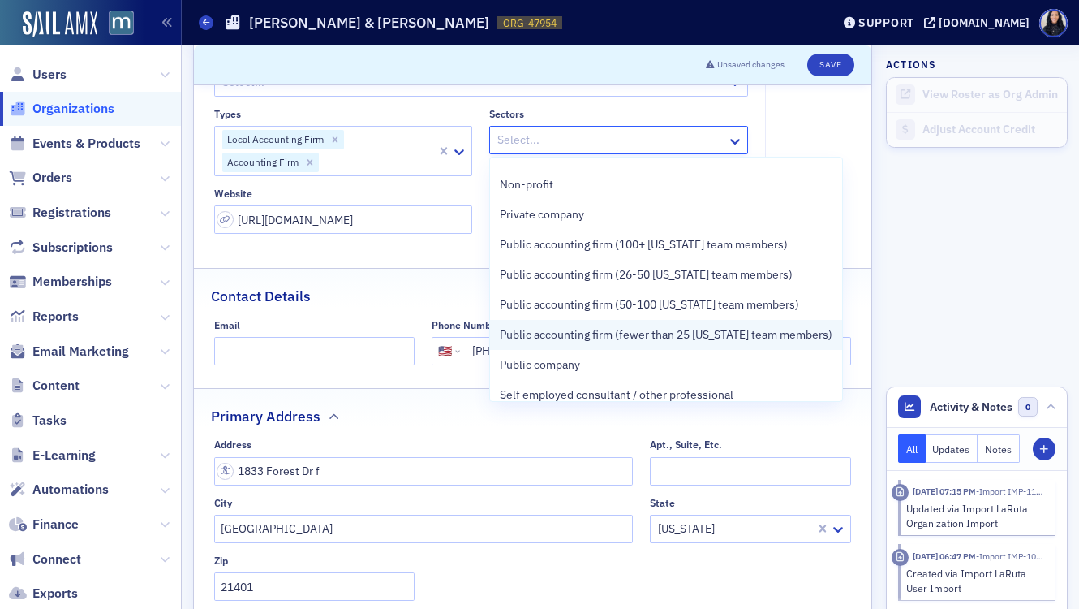
click at [632, 330] on span "Public accounting firm (fewer than 25 [US_STATE] team members)" at bounding box center [666, 334] width 333 height 17
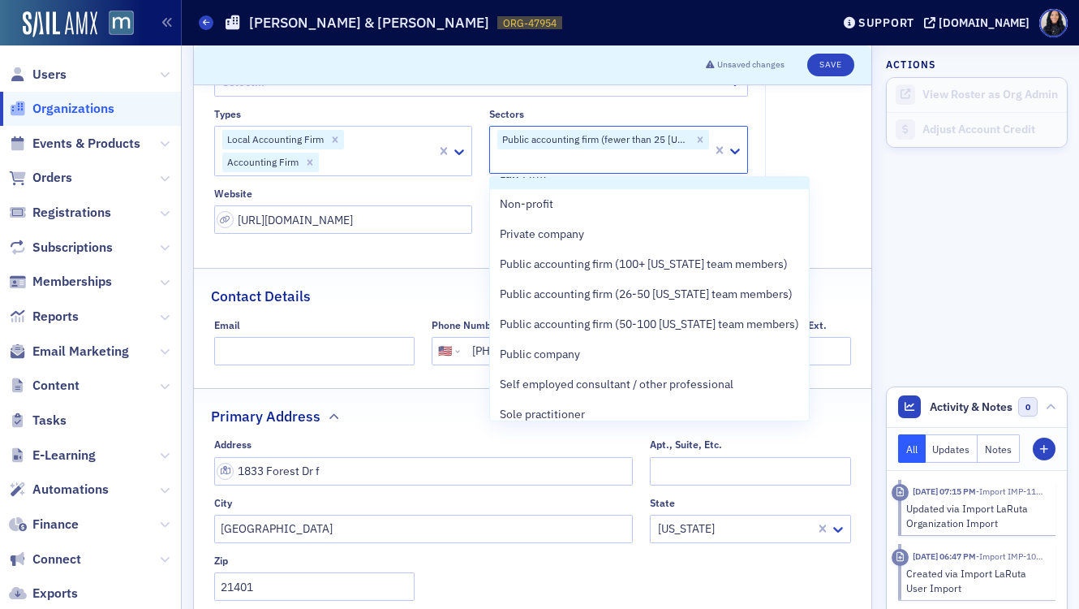
click at [823, 127] on fieldset "Account Credit $0.00" at bounding box center [812, 148] width 95 height 196
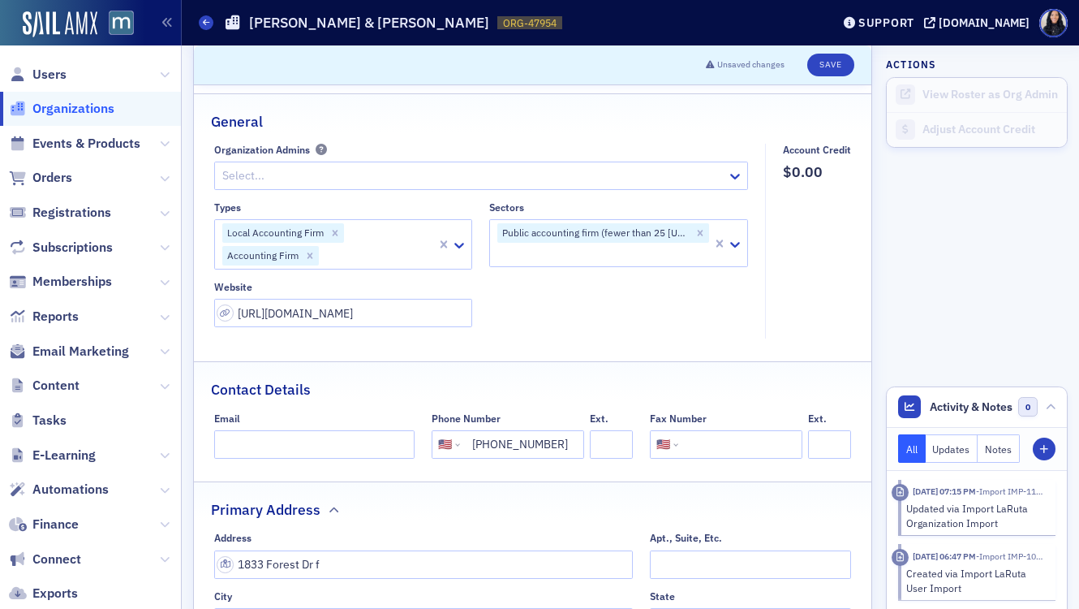
scroll to position [17, 0]
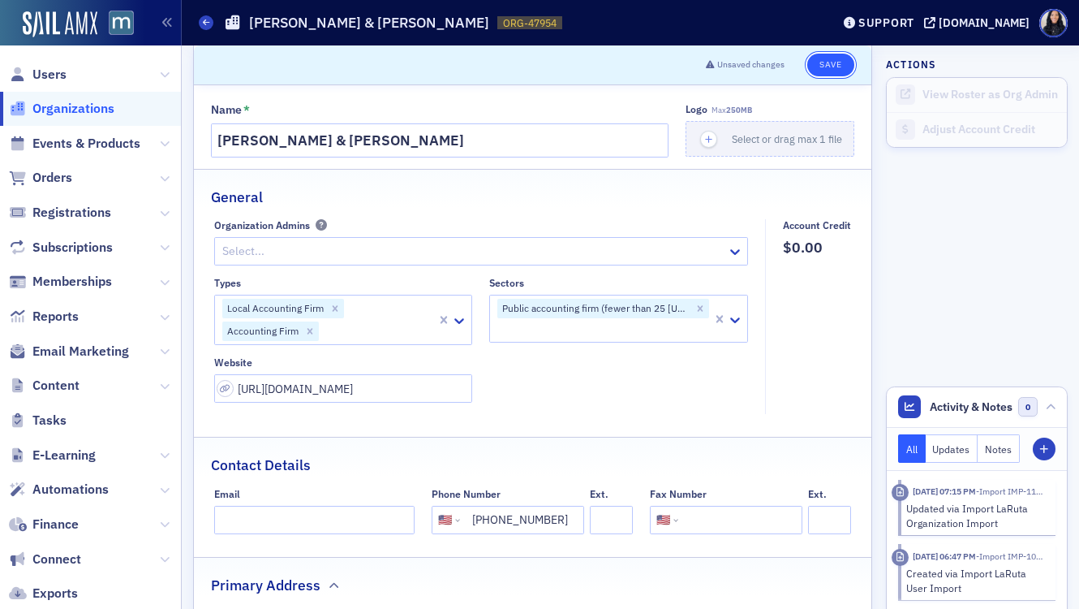
click at [827, 69] on button "Save" at bounding box center [831, 65] width 46 height 23
select select "US"
